Goal: Obtain resource: Download file/media

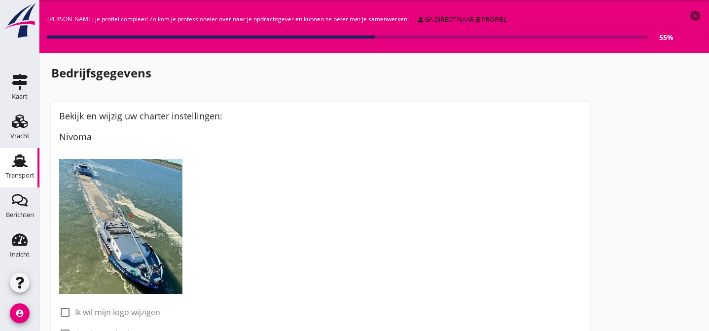
click at [20, 158] on icon "Transport" at bounding box center [20, 161] width 16 height 16
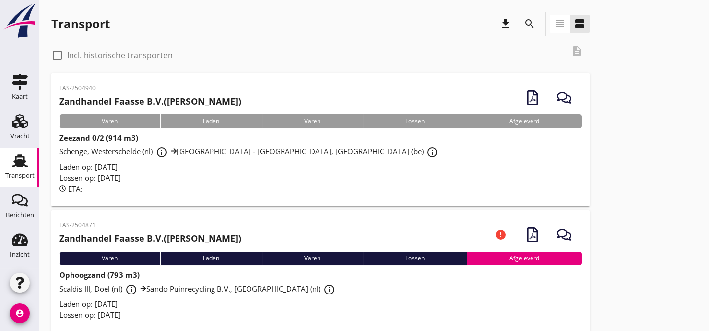
click at [56, 56] on div at bounding box center [57, 55] width 17 height 17
checkbox input "true"
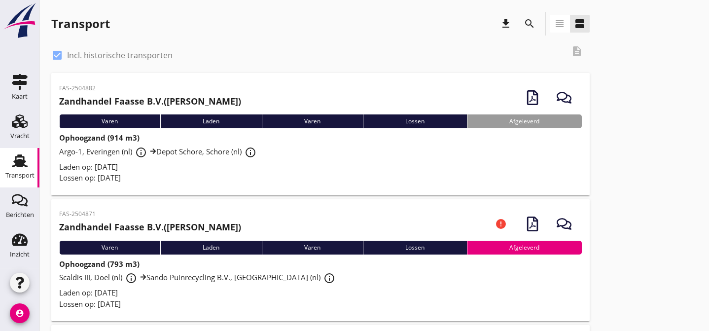
click at [329, 156] on div "Argo-1, Everingen (nl) info_outline Depot Schore, Schore (nl) info_outline" at bounding box center [320, 153] width 523 height 18
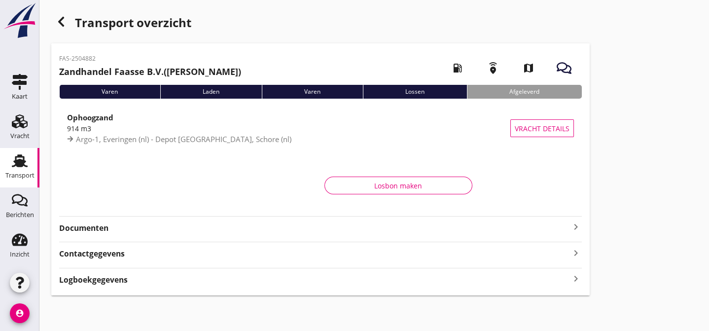
click at [198, 229] on strong "Documenten" at bounding box center [314, 227] width 511 height 11
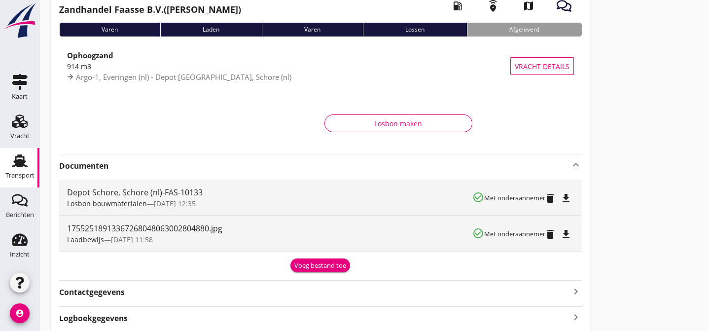
scroll to position [90, 0]
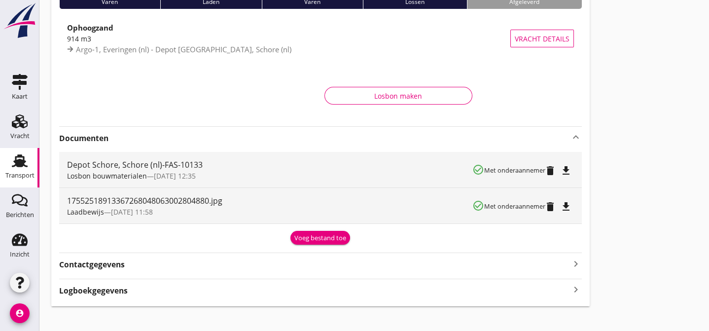
click at [565, 168] on icon "file_download" at bounding box center [566, 171] width 12 height 12
